Goal: Find specific page/section: Find specific page/section

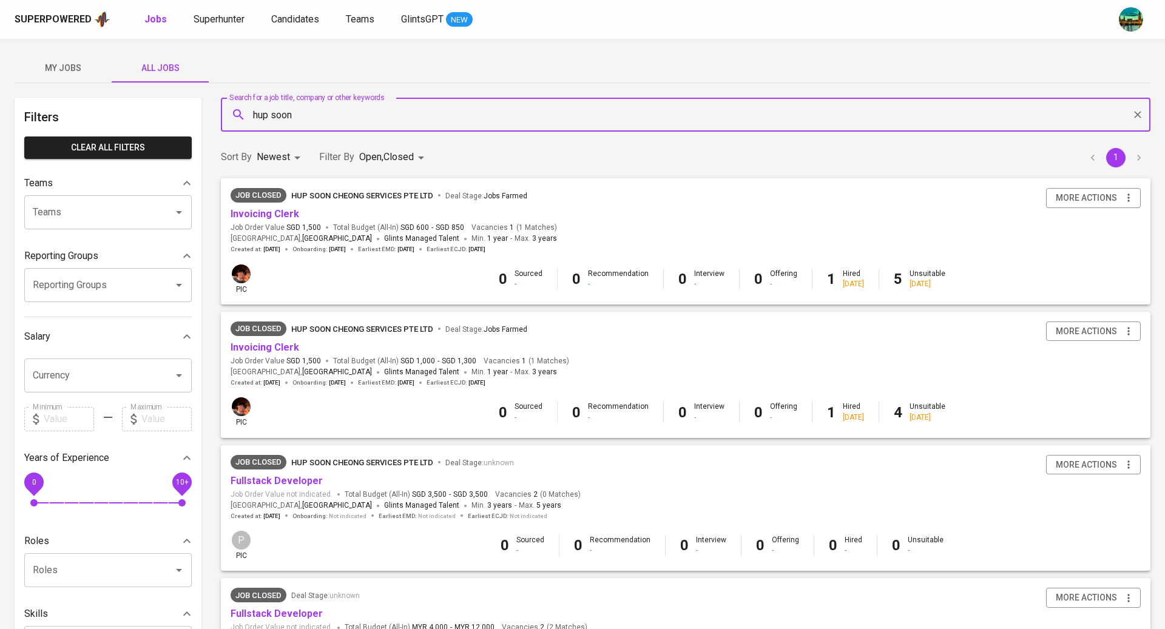
click at [67, 62] on span "My Jobs" at bounding box center [63, 68] width 83 height 15
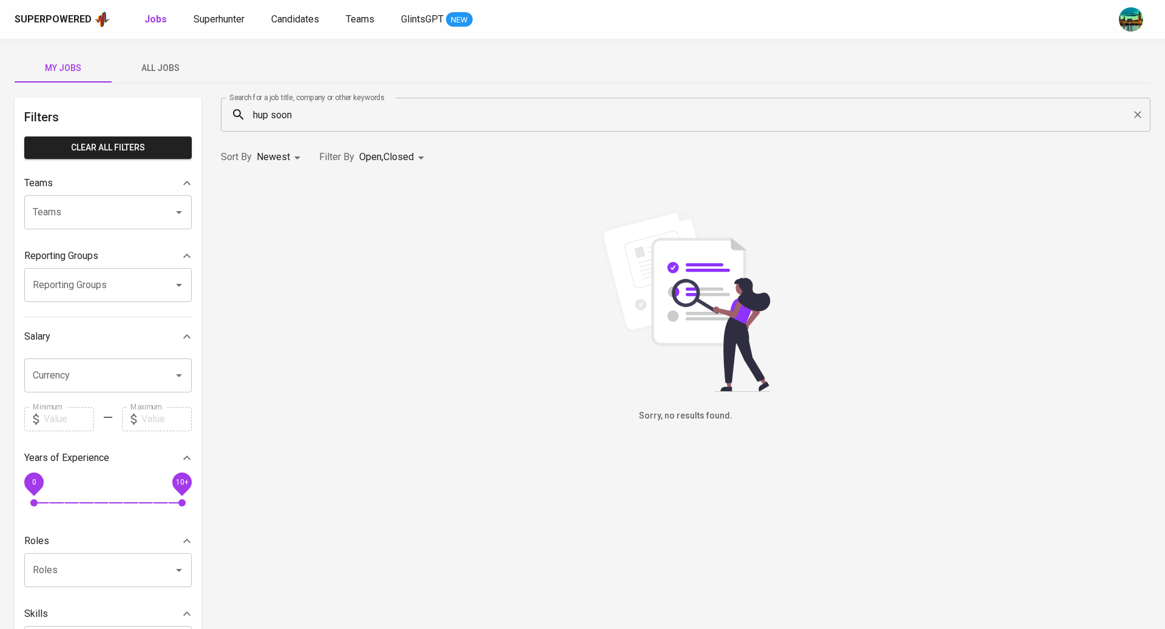
click at [157, 75] on span "All Jobs" at bounding box center [160, 68] width 83 height 15
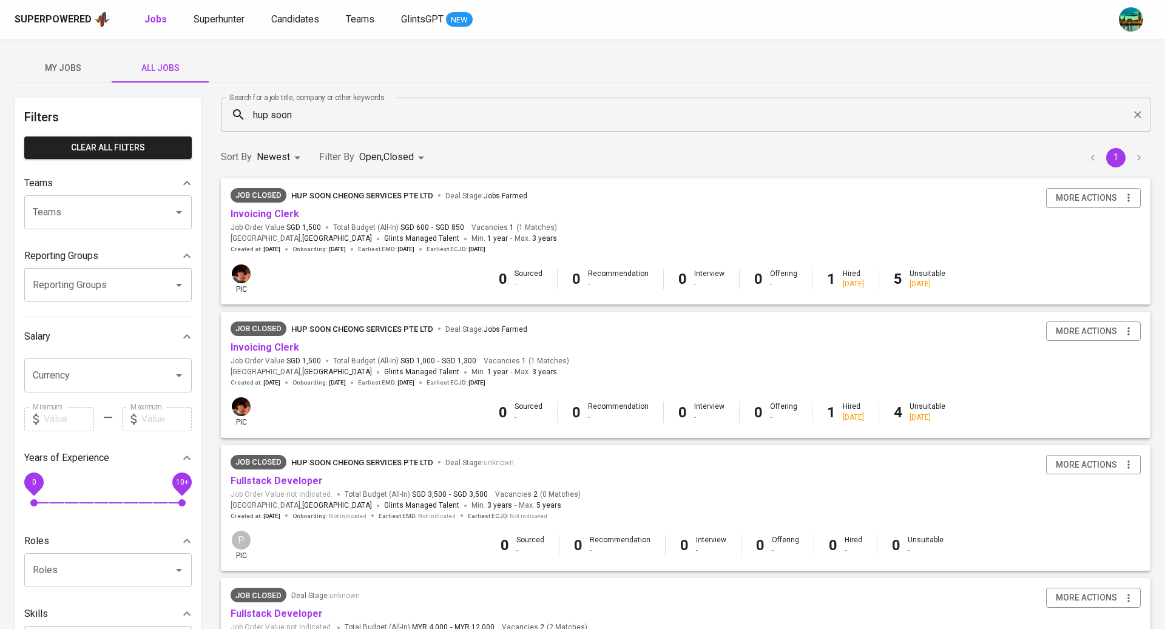
click at [86, 69] on span "My Jobs" at bounding box center [63, 68] width 83 height 15
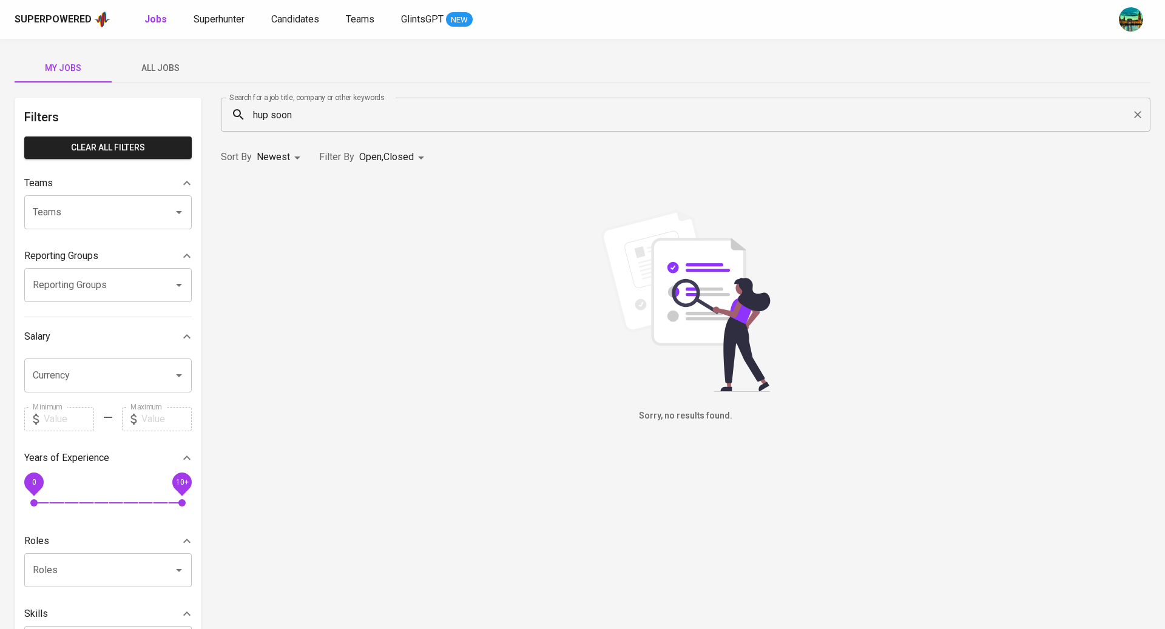
click at [350, 106] on input "hup soon" at bounding box center [689, 114] width 876 height 23
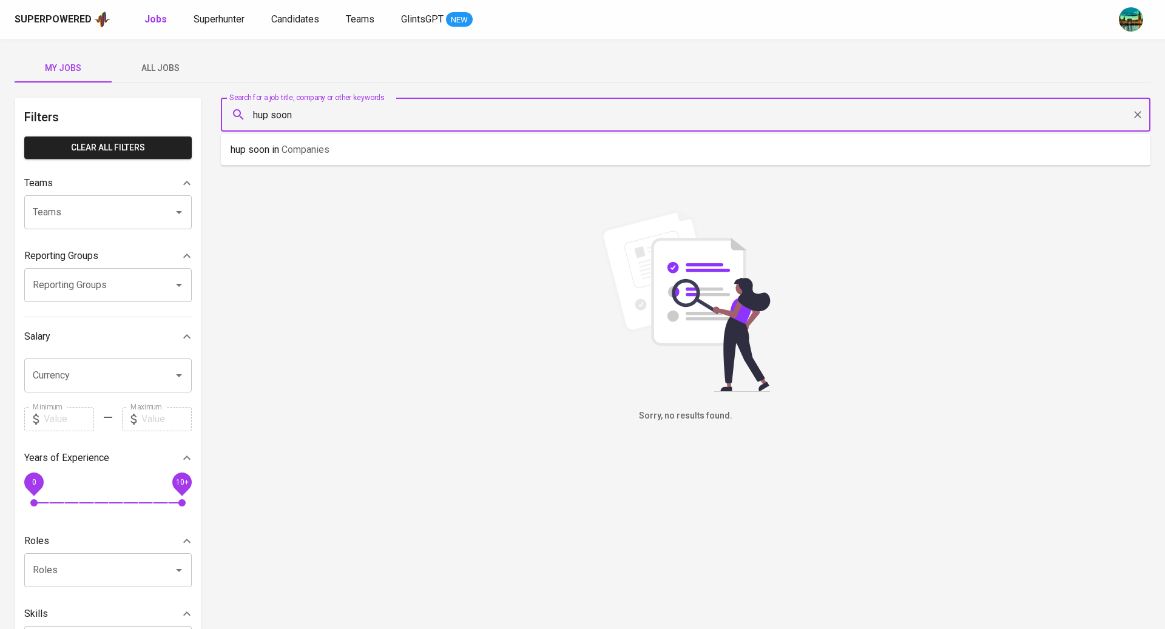
click at [1142, 112] on icon "Clear" at bounding box center [1138, 115] width 12 height 12
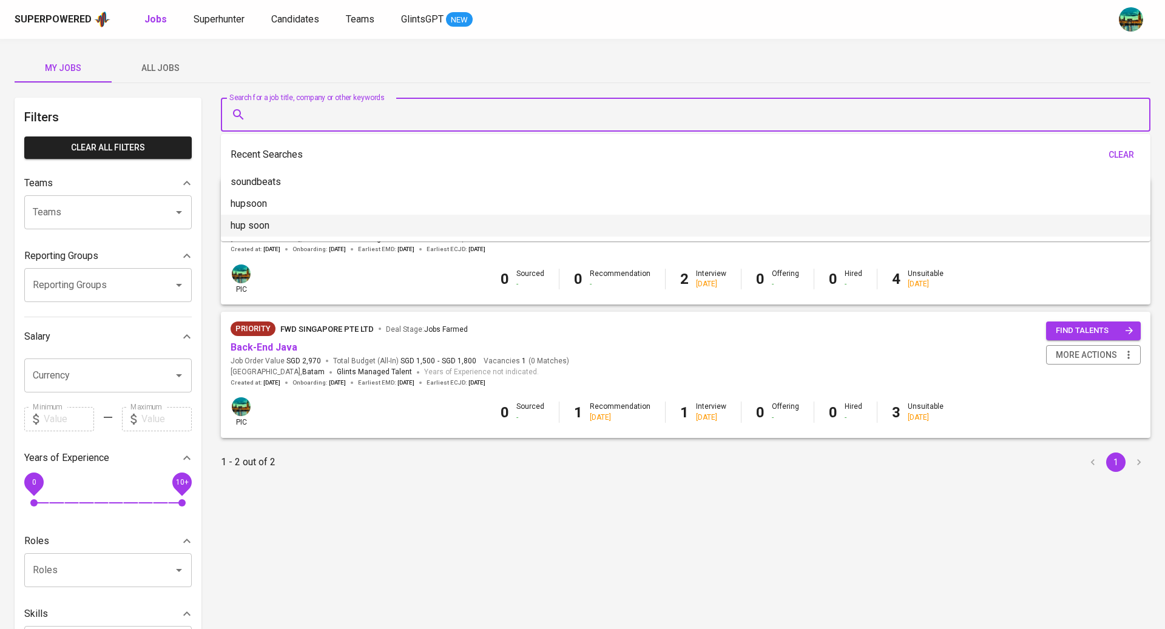
click at [419, 558] on div "Search for a job title, company or other keywords Search for a job title, compa…" at bounding box center [686, 440] width 930 height 685
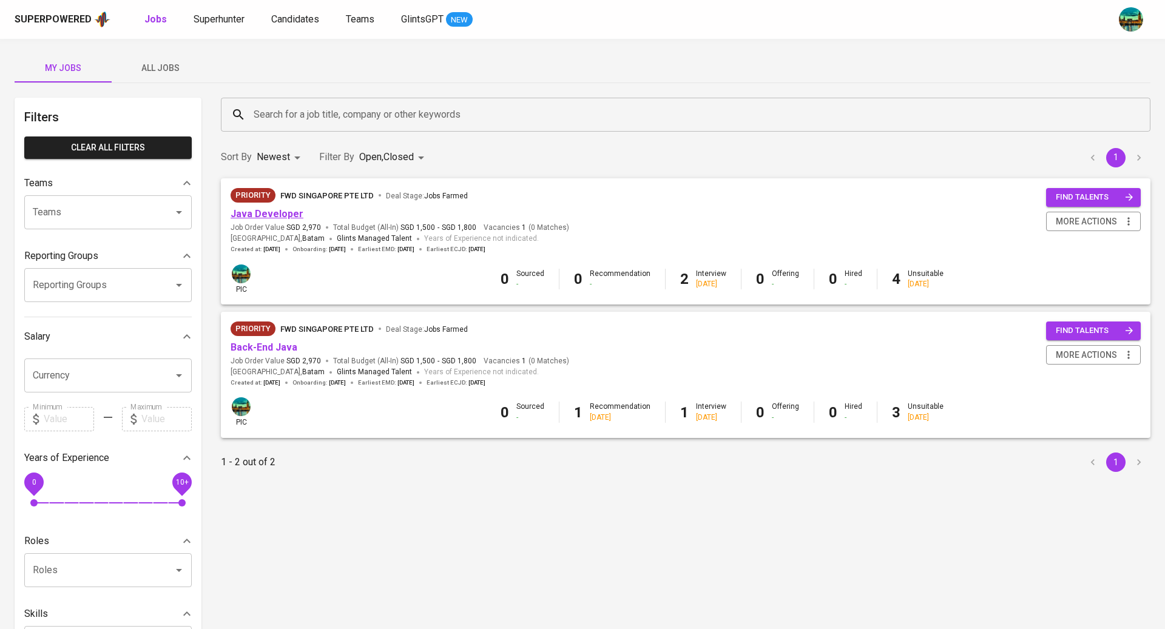
click at [273, 211] on link "Java Developer" at bounding box center [267, 214] width 73 height 12
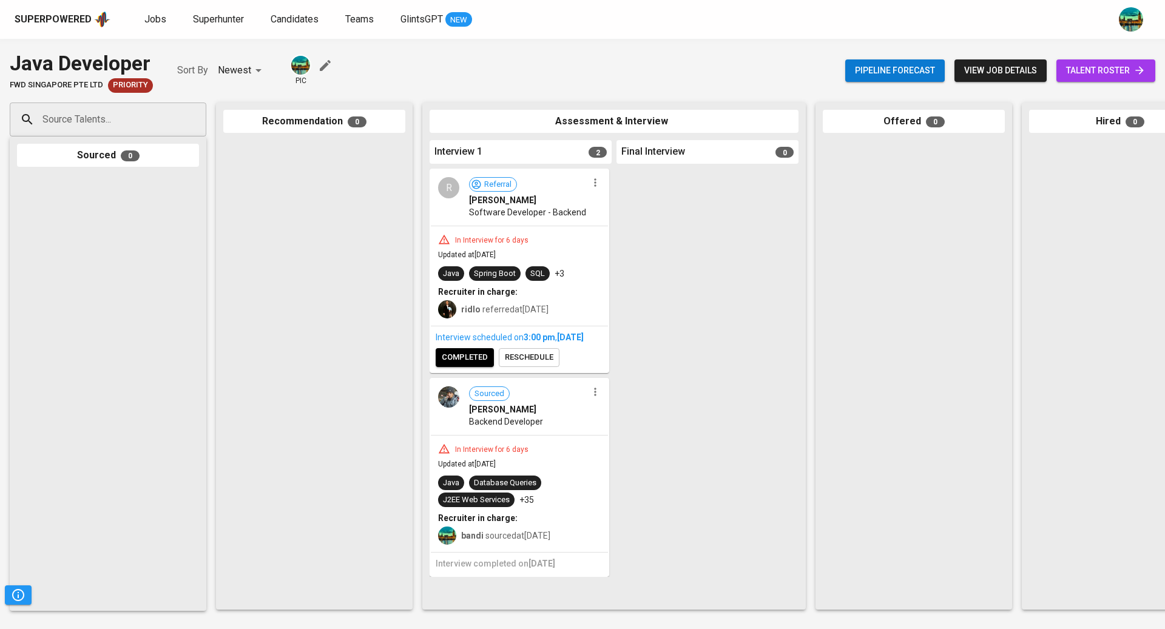
click at [554, 435] on div "Sourced [PERSON_NAME] Backend Developer" at bounding box center [519, 407] width 177 height 56
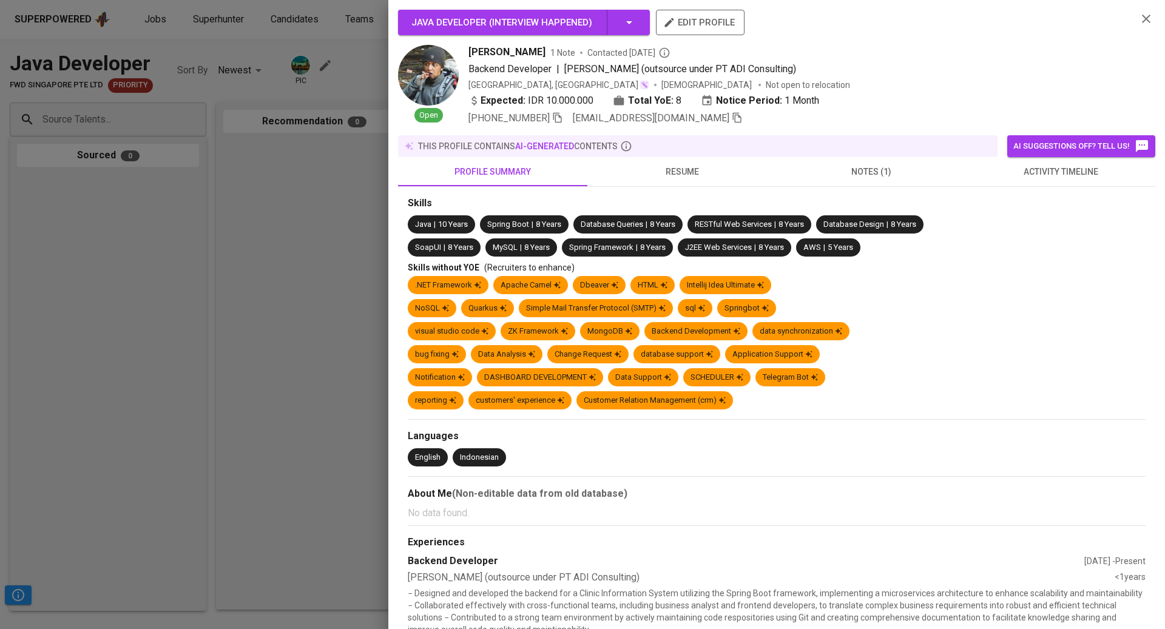
click at [1026, 175] on span "activity timeline" at bounding box center [1060, 171] width 175 height 15
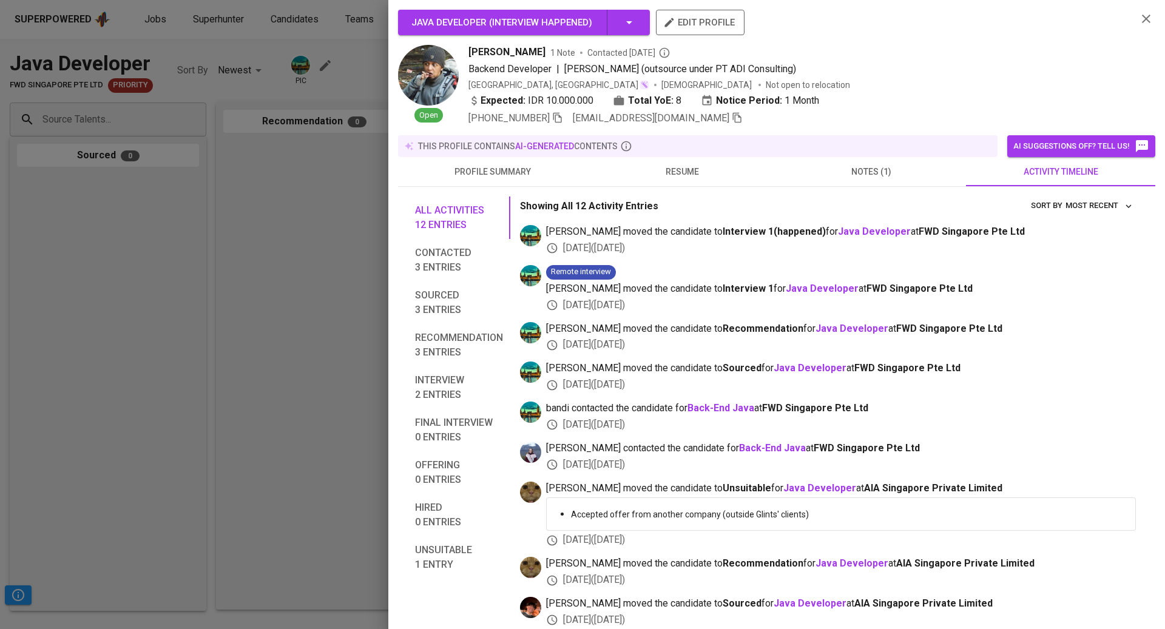
click at [310, 303] on div at bounding box center [582, 314] width 1165 height 629
